Goal: Check status: Check status

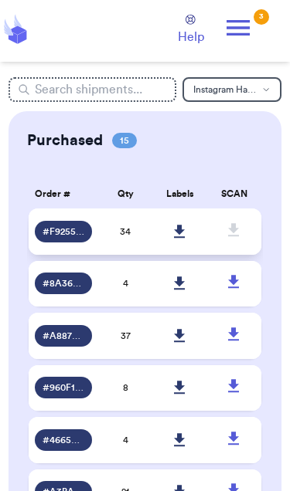
click at [232, 236] on icon at bounding box center [233, 229] width 11 height 13
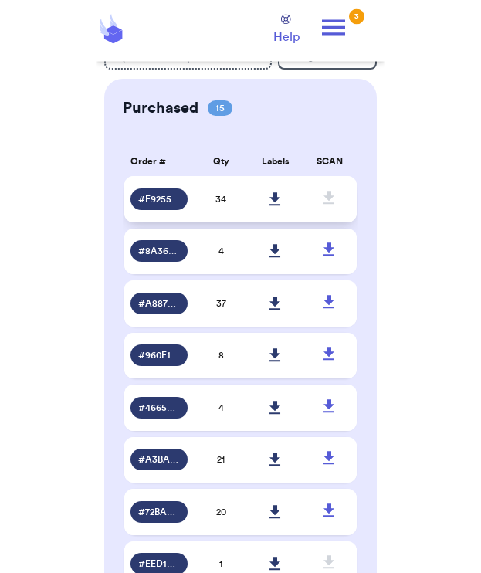
scroll to position [37, 0]
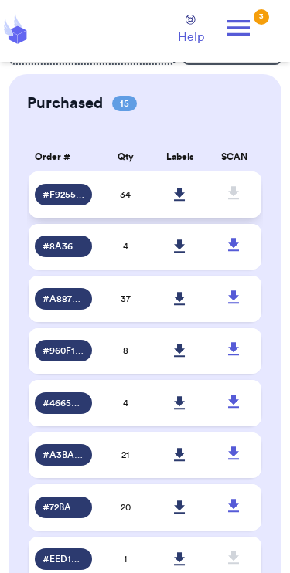
click at [87, 203] on div "# F9255F84" at bounding box center [63, 195] width 57 height 22
click at [75, 201] on span "# F9255F84" at bounding box center [63, 194] width 42 height 12
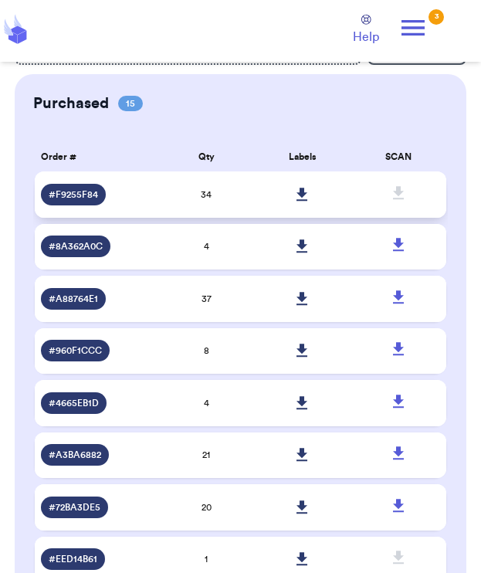
click at [86, 201] on span "# F9255F84" at bounding box center [73, 194] width 49 height 12
click at [289, 202] on td at bounding box center [399, 194] width 97 height 46
click at [289, 203] on icon at bounding box center [398, 193] width 19 height 19
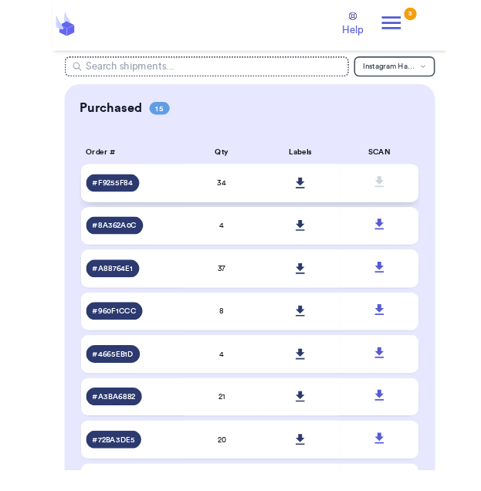
scroll to position [0, 0]
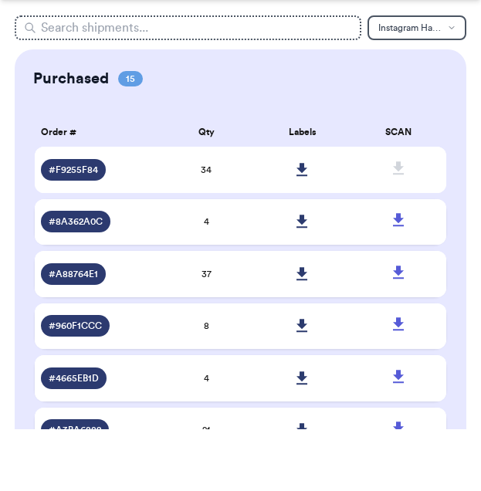
click at [289, 85] on span "Instagram Handle" at bounding box center [409, 89] width 63 height 9
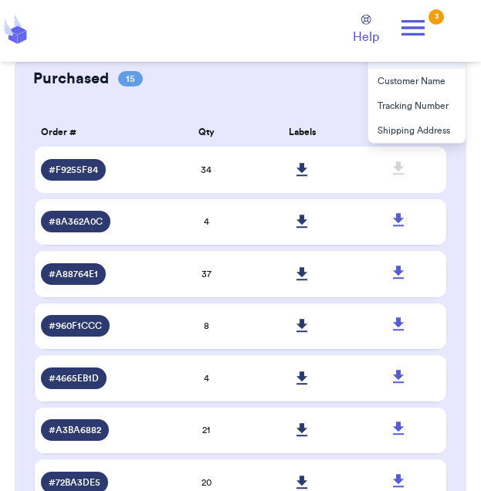
click at [289, 23] on icon at bounding box center [413, 27] width 31 height 31
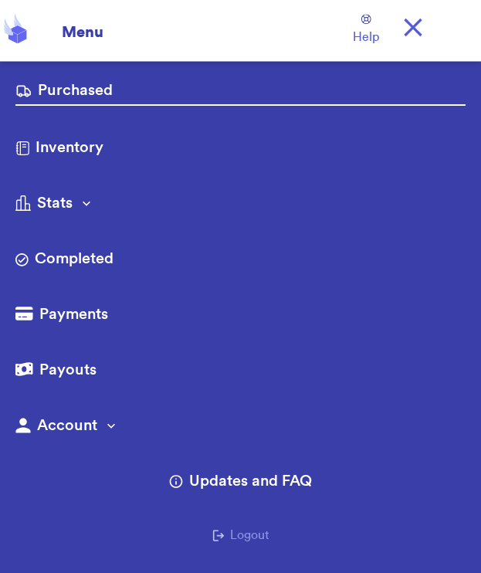
scroll to position [61, 0]
click at [289, 93] on link "Purchased" at bounding box center [240, 93] width 450 height 26
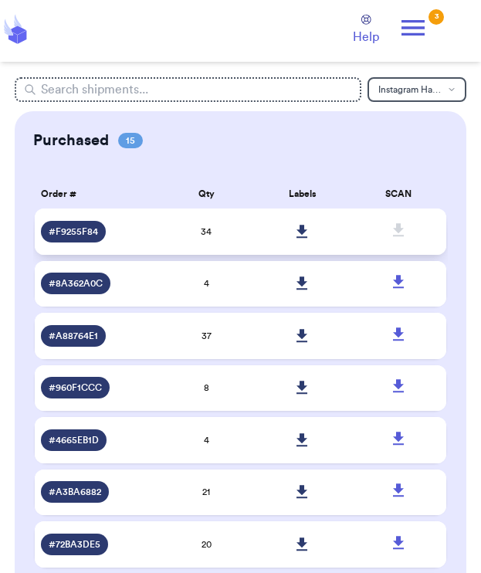
click at [81, 238] on span "# F9255F84" at bounding box center [73, 232] width 49 height 12
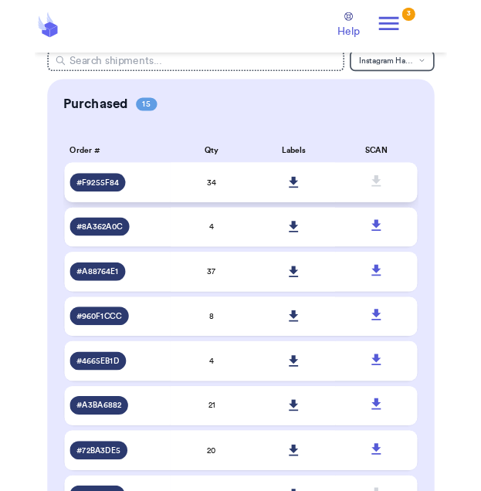
scroll to position [19, 0]
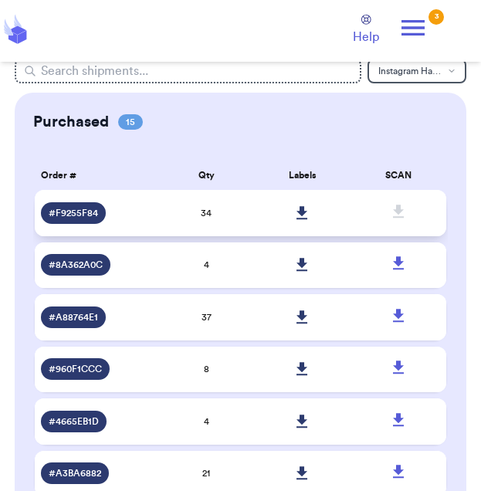
click at [289, 229] on span at bounding box center [399, 212] width 34 height 34
click at [214, 227] on td "34" at bounding box center [206, 213] width 97 height 46
click at [289, 80] on button "Instagram Handle" at bounding box center [417, 71] width 99 height 25
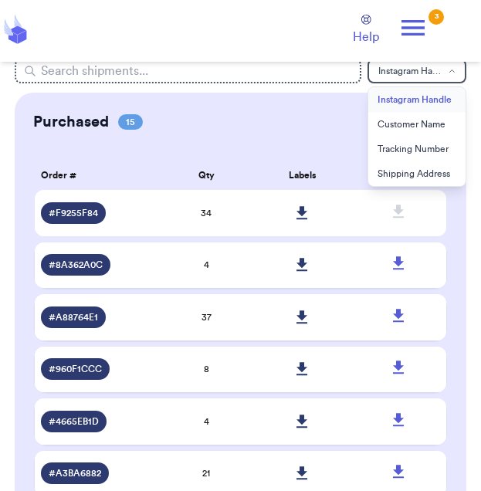
click at [289, 101] on button "Instagram Handle" at bounding box center [416, 99] width 97 height 25
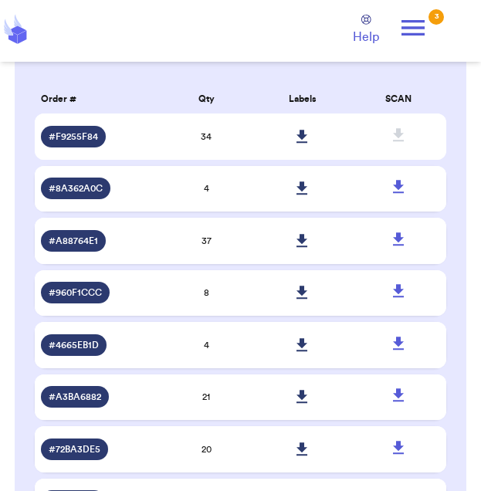
scroll to position [0, 0]
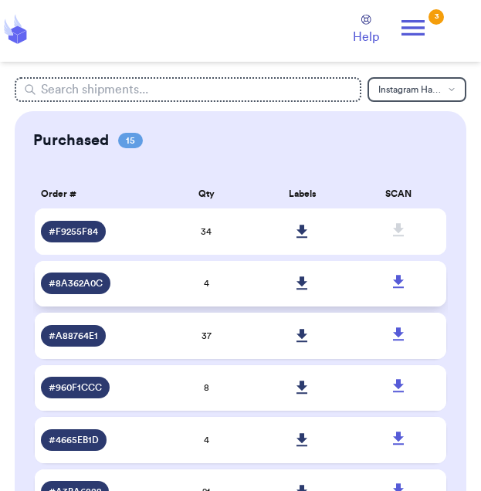
click at [94, 290] on span "# 8A362A0C" at bounding box center [76, 283] width 54 height 12
click at [84, 307] on td "# 8A362A0C" at bounding box center [97, 284] width 124 height 46
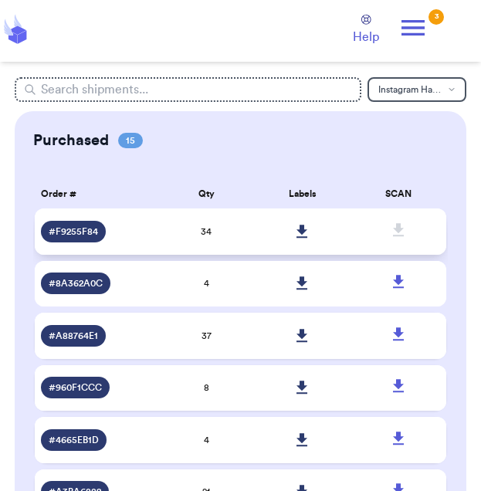
click at [97, 243] on div "# F9255F84" at bounding box center [73, 232] width 65 height 22
click at [77, 238] on span "# F9255F84" at bounding box center [73, 232] width 49 height 12
click at [78, 254] on td "# F9255F84" at bounding box center [97, 232] width 124 height 46
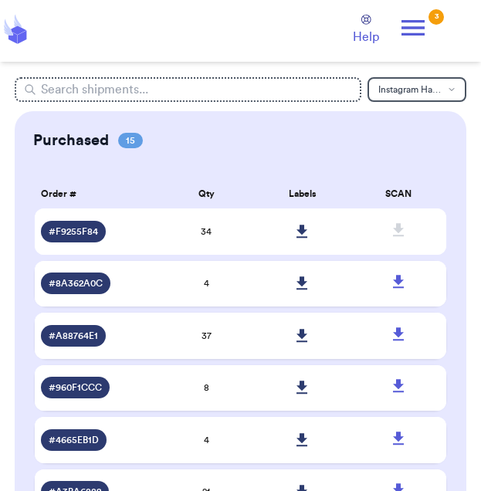
click at [109, 190] on th "Order #" at bounding box center [97, 194] width 124 height 36
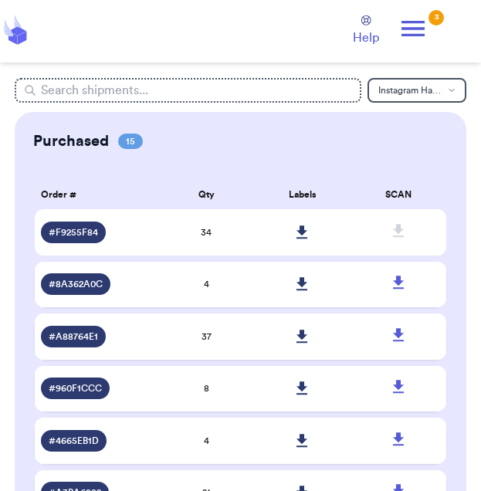
click at [29, 39] on icon at bounding box center [15, 29] width 31 height 34
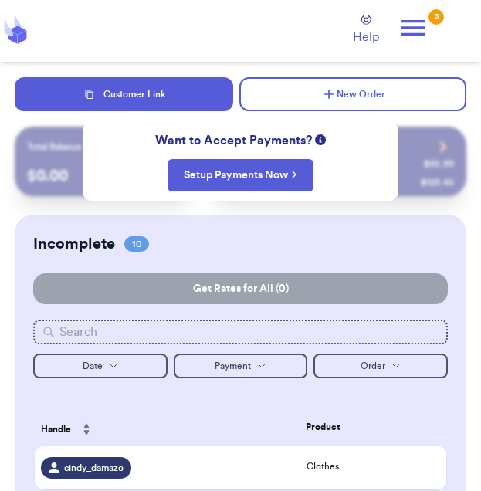
click at [289, 23] on icon at bounding box center [413, 27] width 31 height 31
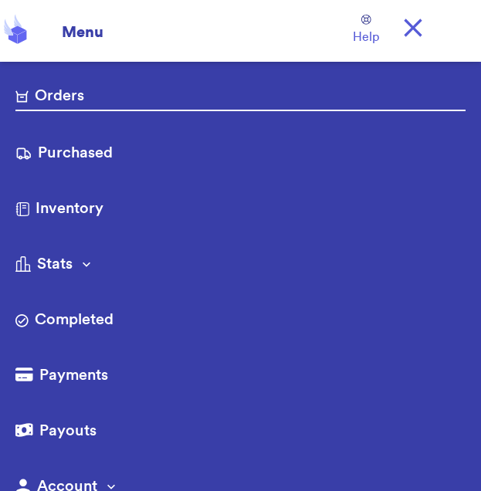
click at [142, 155] on link "Purchased" at bounding box center [240, 154] width 450 height 25
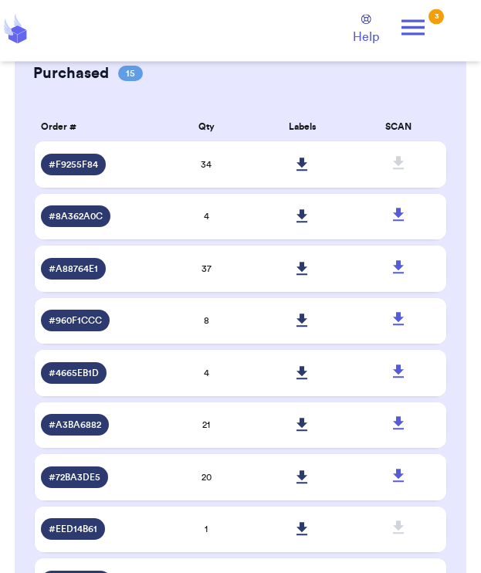
scroll to position [67, 0]
click at [88, 171] on span "# F9255F84" at bounding box center [73, 164] width 49 height 12
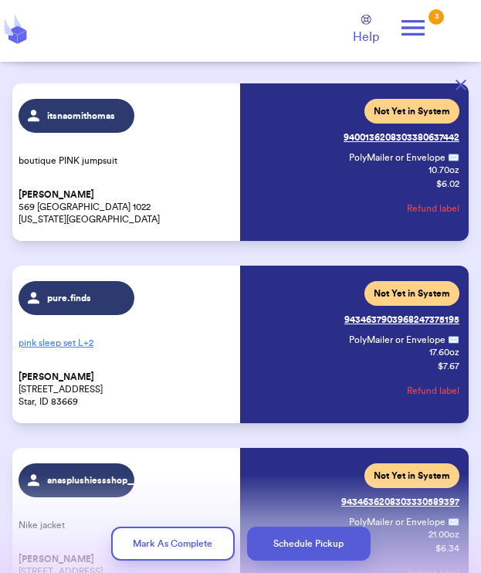
scroll to position [146, 0]
